Goal: Check status: Check status

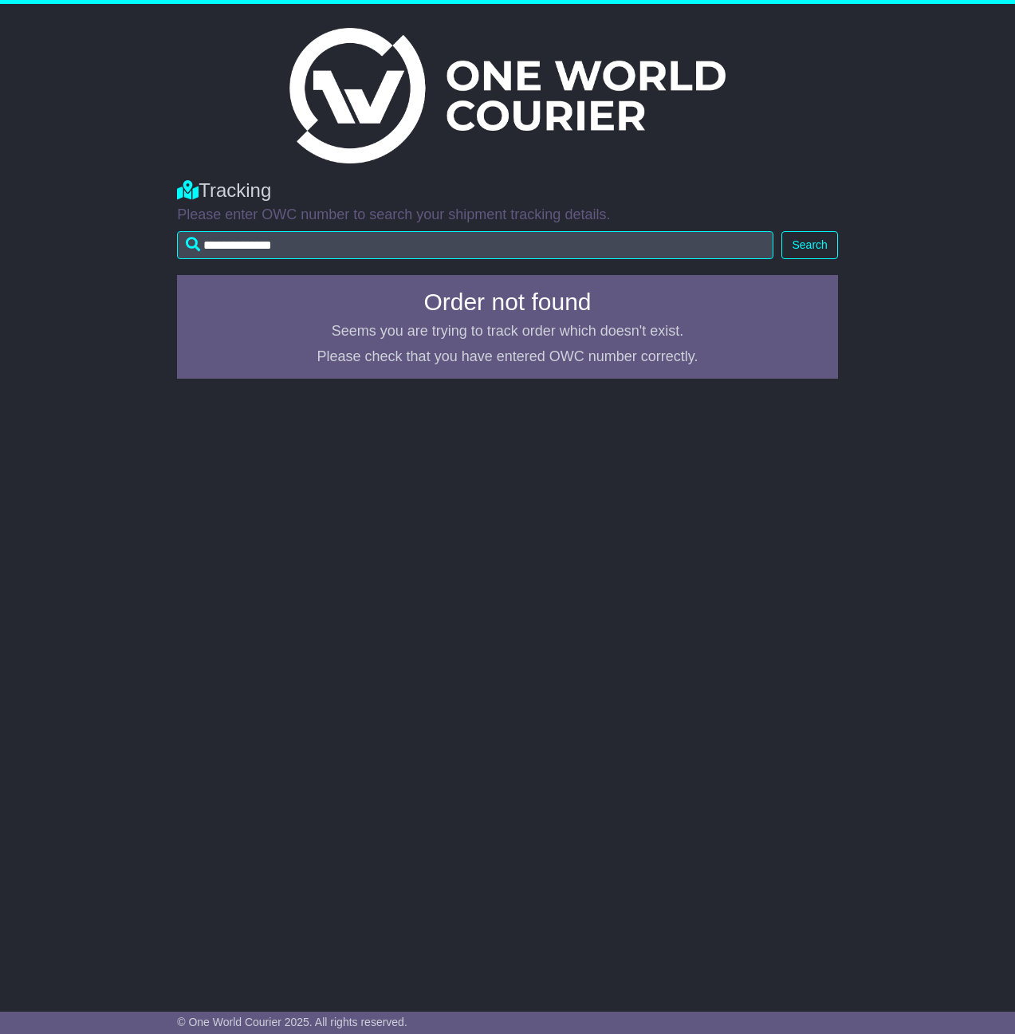
click at [482, 84] on img at bounding box center [506, 96] width 435 height 136
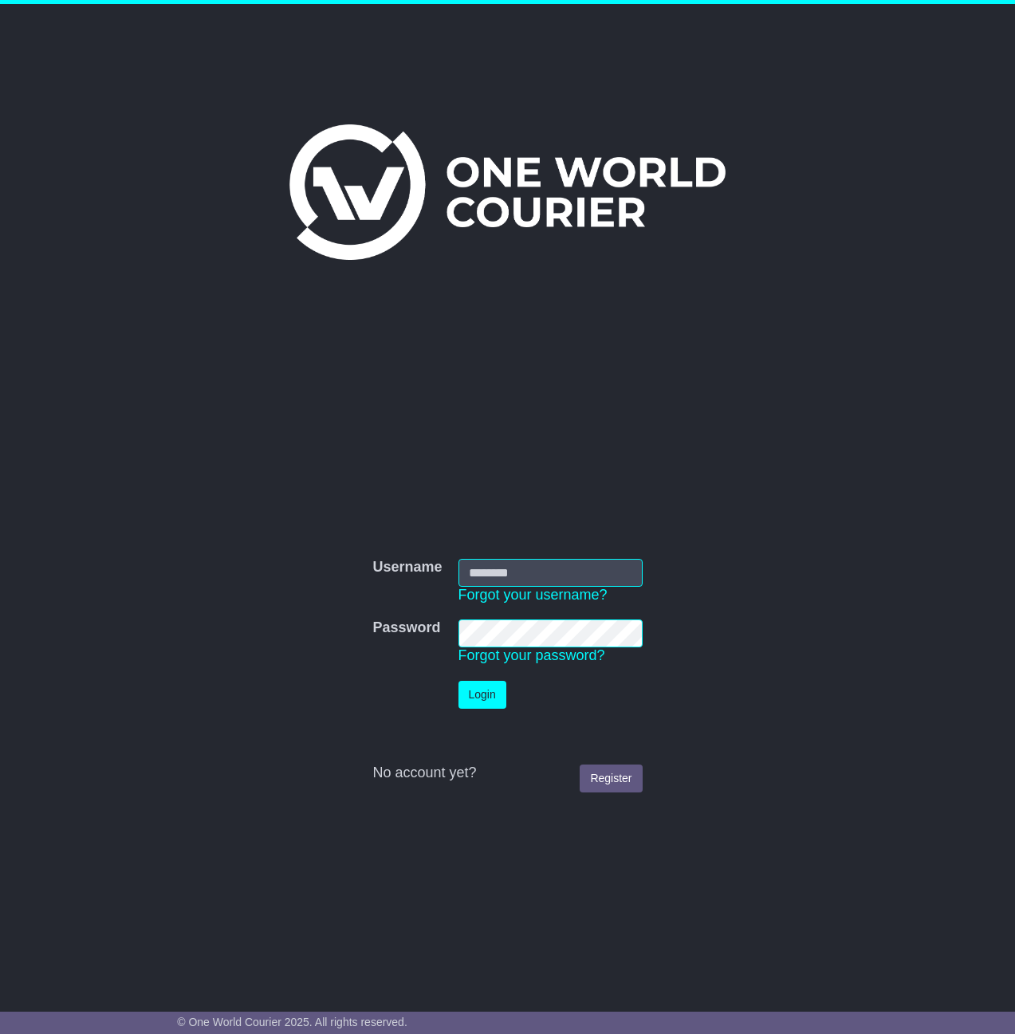
click at [521, 568] on input "Username" at bounding box center [550, 573] width 184 height 28
type input "**********"
click at [458, 681] on button "Login" at bounding box center [482, 695] width 48 height 28
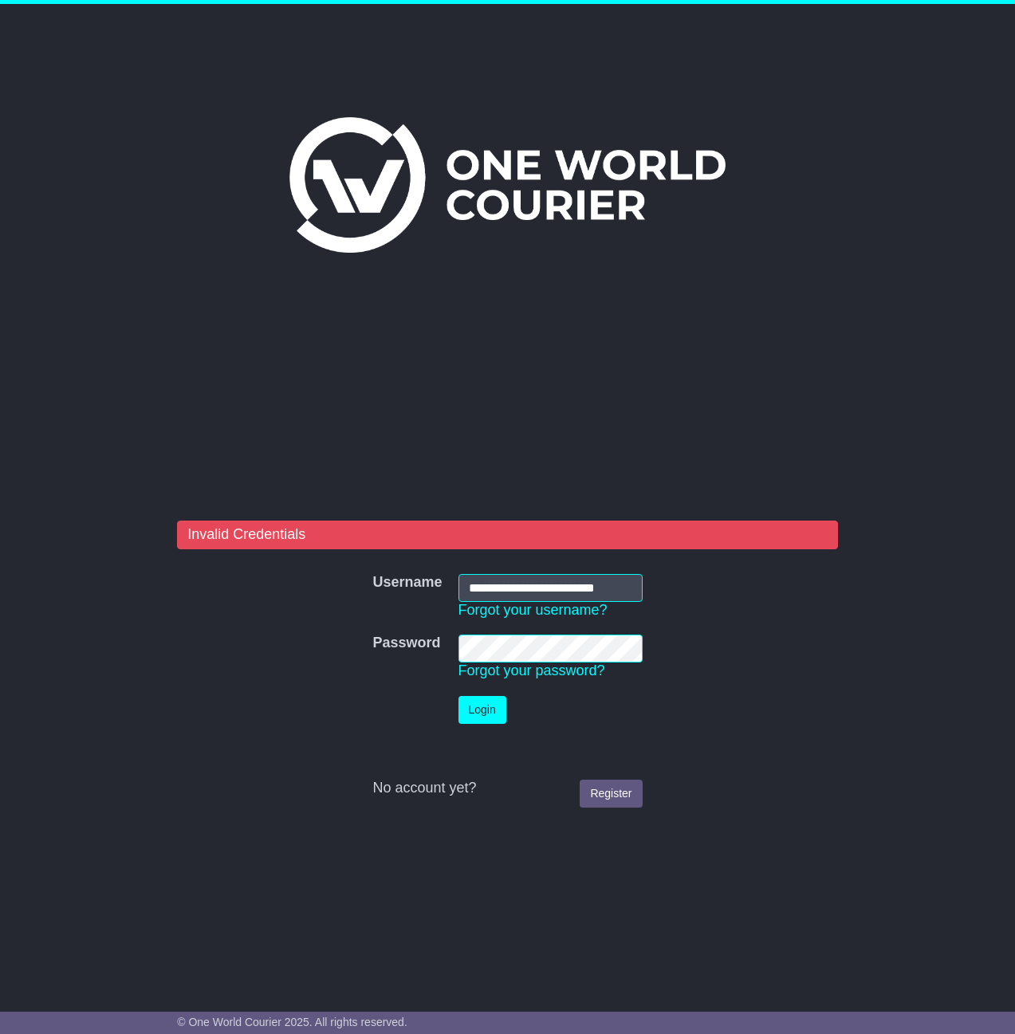
click at [458, 696] on button "Login" at bounding box center [482, 710] width 48 height 28
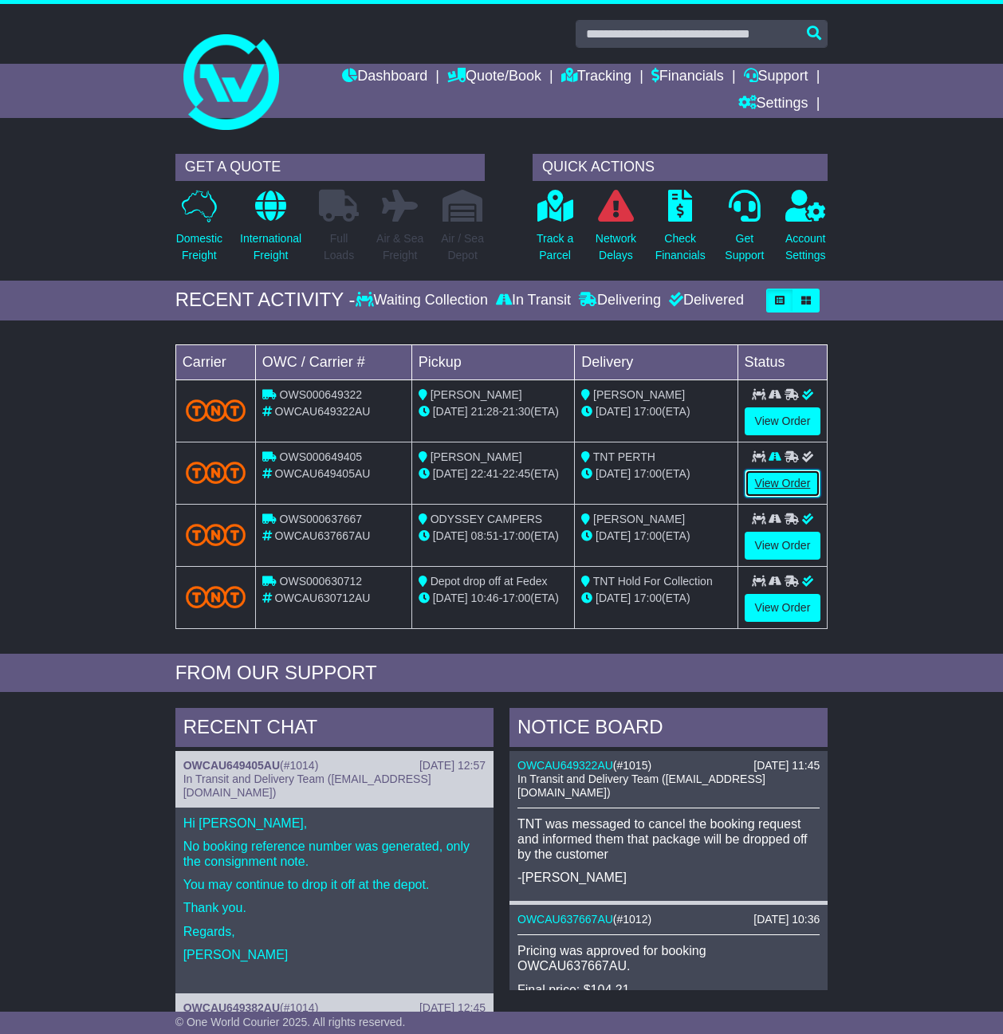
click at [781, 492] on link "View Order" at bounding box center [783, 484] width 77 height 28
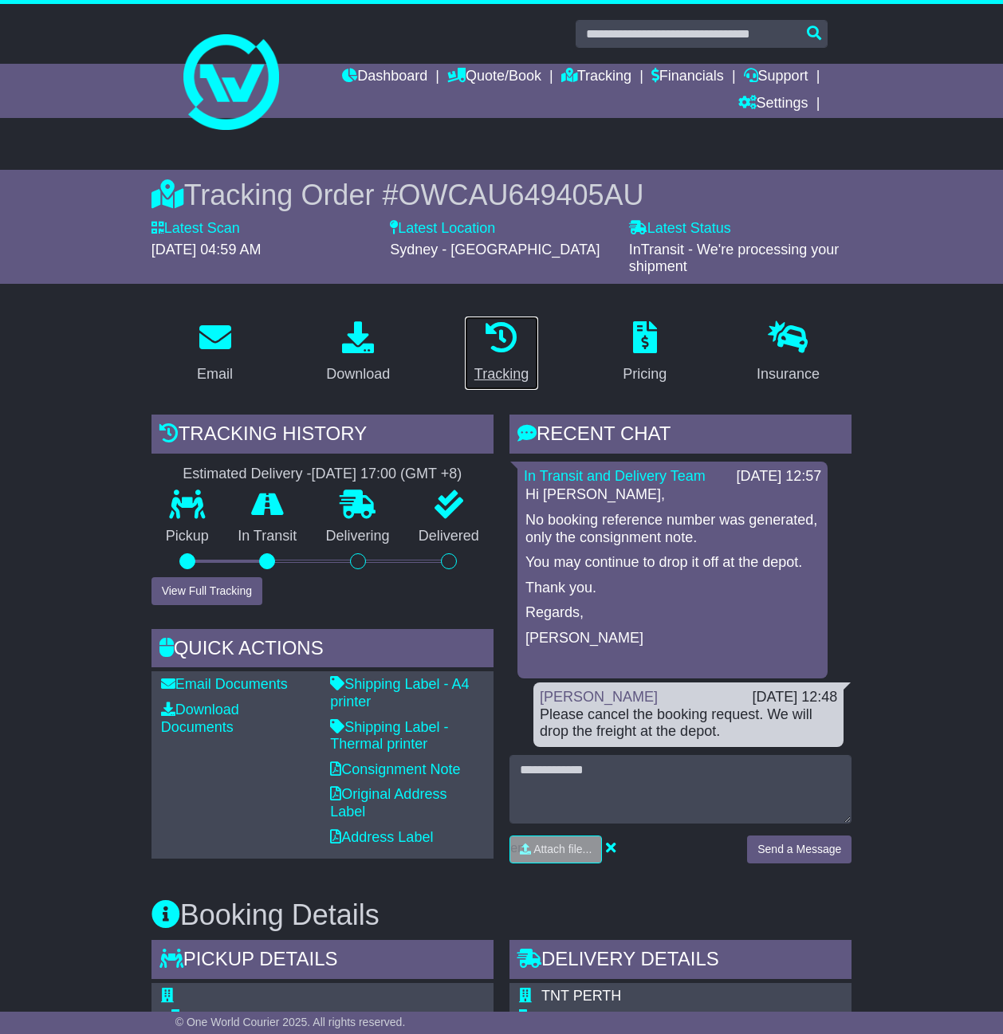
click at [518, 358] on link "Tracking" at bounding box center [501, 353] width 75 height 75
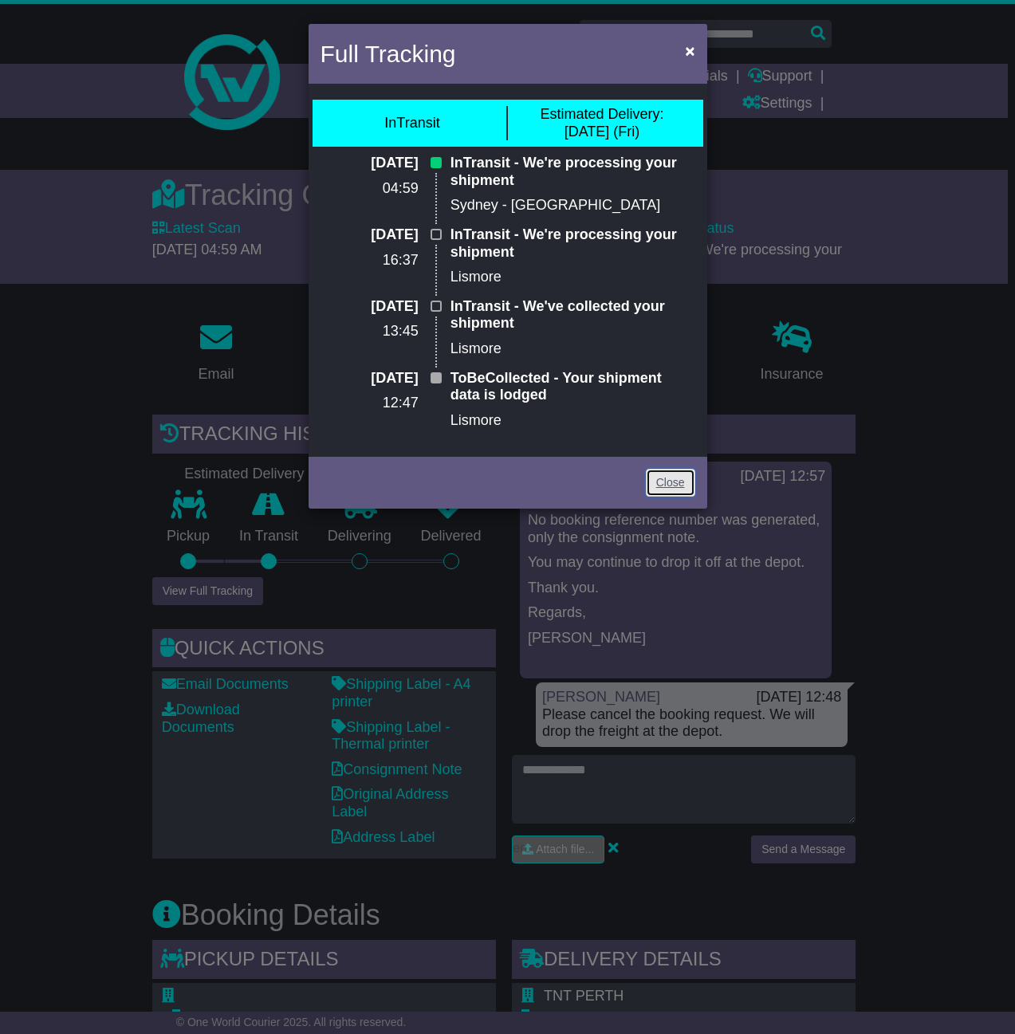
click at [663, 490] on link "Close" at bounding box center [670, 483] width 49 height 28
